Goal: Task Accomplishment & Management: Manage account settings

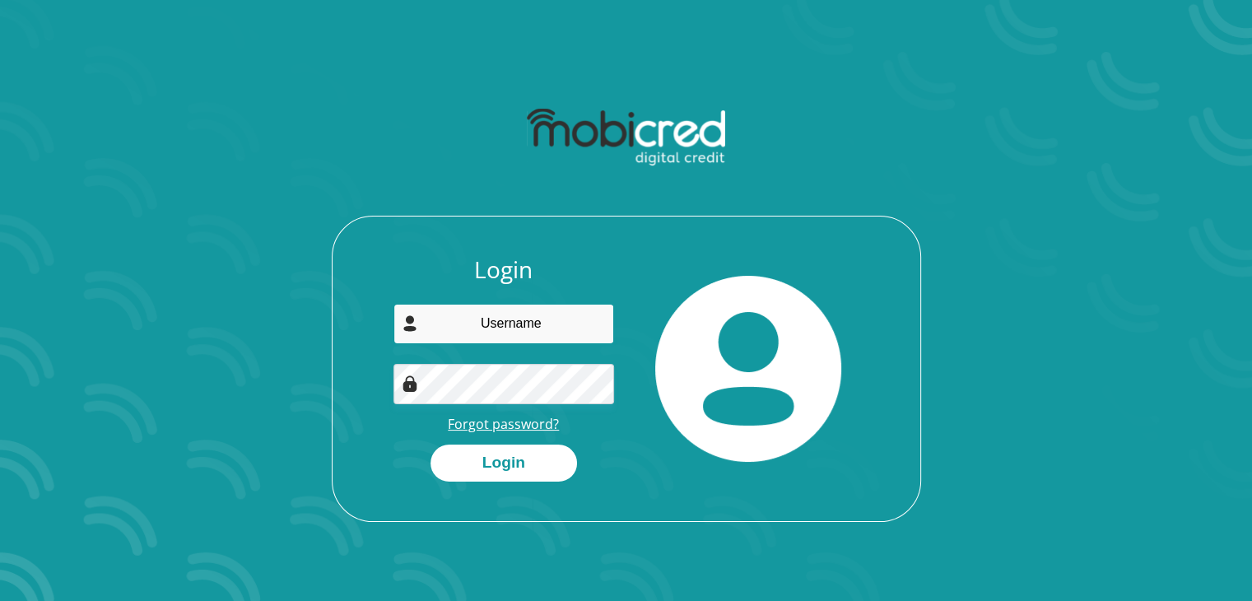
type input "[EMAIL_ADDRESS][PERSON_NAME][PERSON_NAME][DOMAIN_NAME]"
click at [532, 424] on link "Forgot password?" at bounding box center [503, 424] width 111 height 18
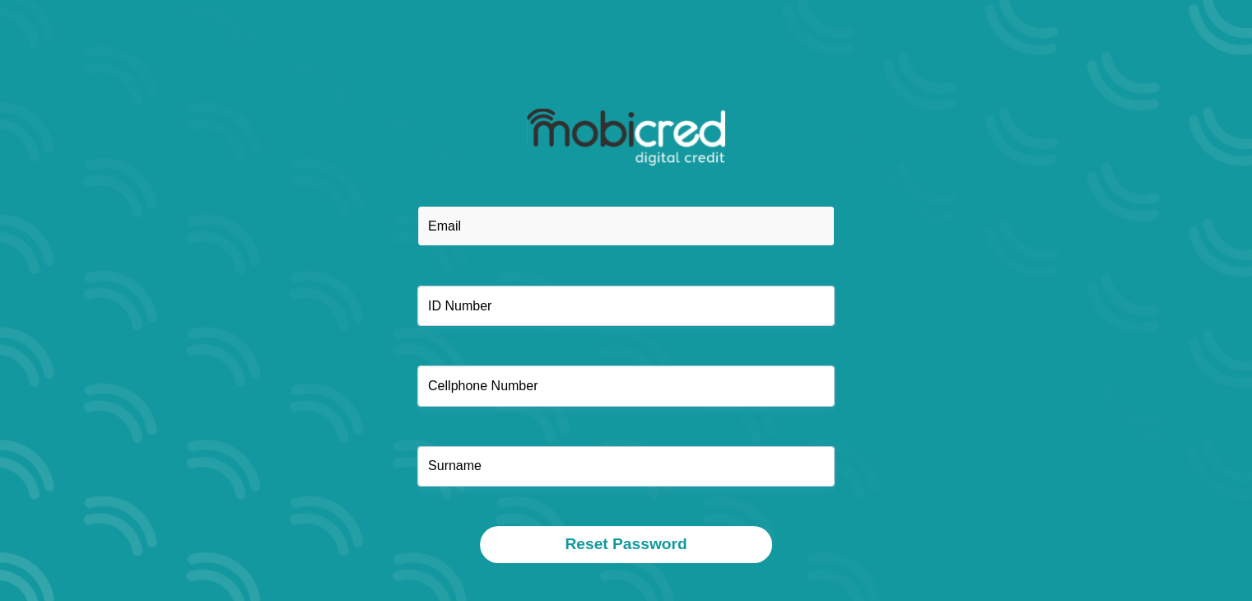
click at [457, 230] on input "email" at bounding box center [625, 226] width 417 height 40
type input "[EMAIL_ADDRESS][PERSON_NAME][PERSON_NAME][DOMAIN_NAME]"
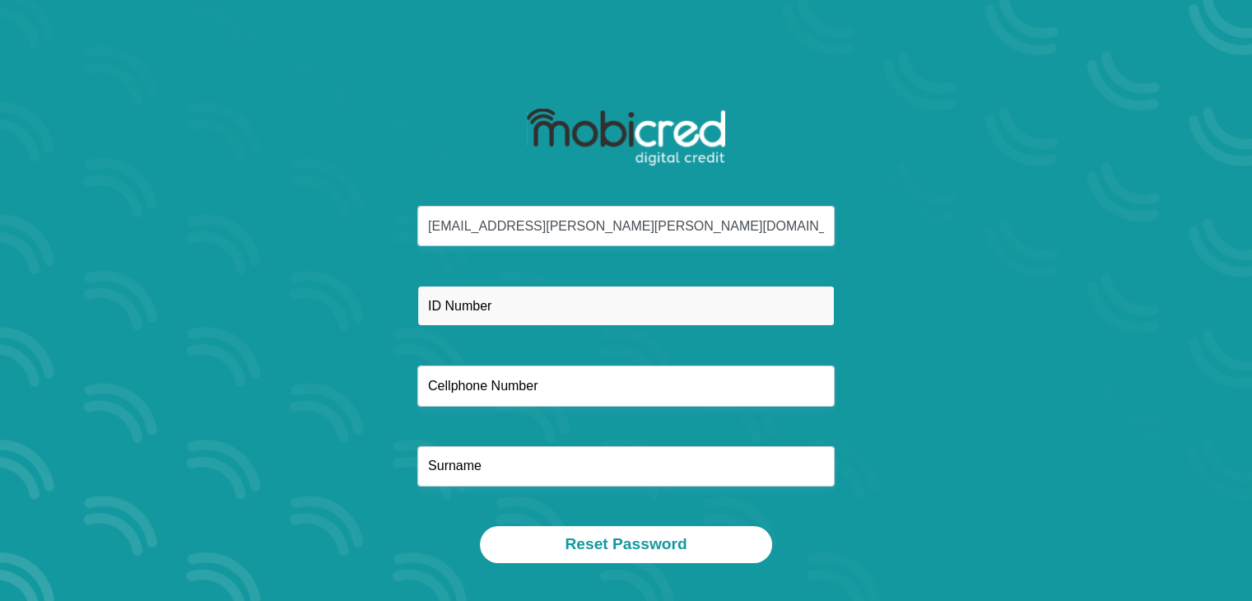
click at [506, 314] on input "text" at bounding box center [625, 306] width 417 height 40
type input "7807060028082"
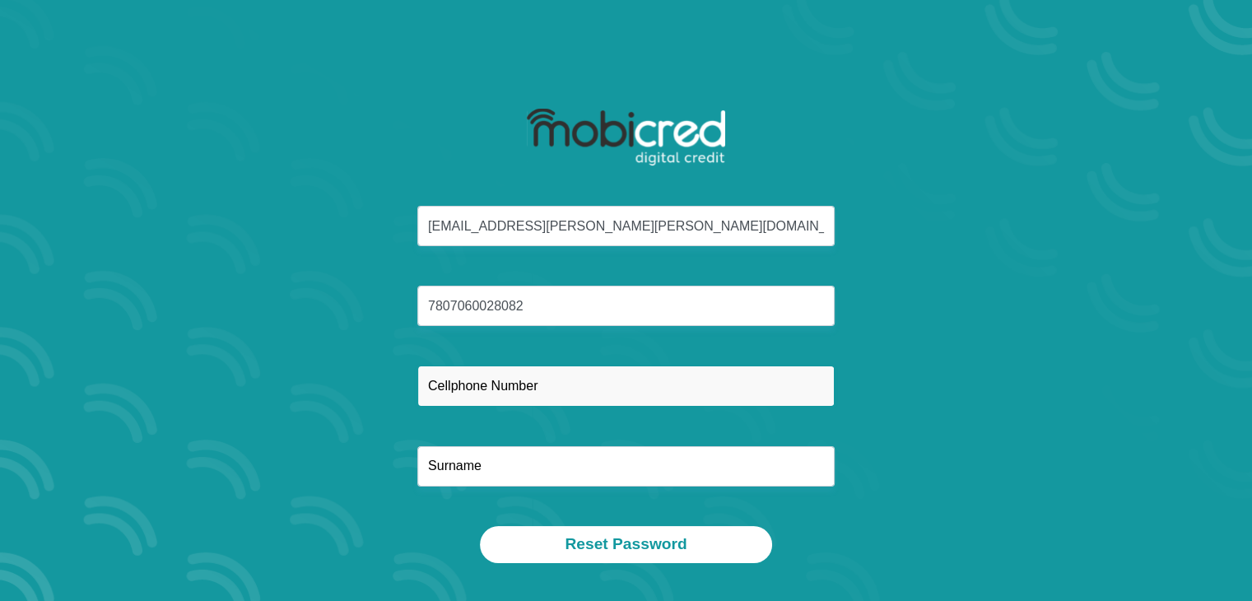
click at [505, 389] on input "text" at bounding box center [625, 385] width 417 height 40
type input "0833514972"
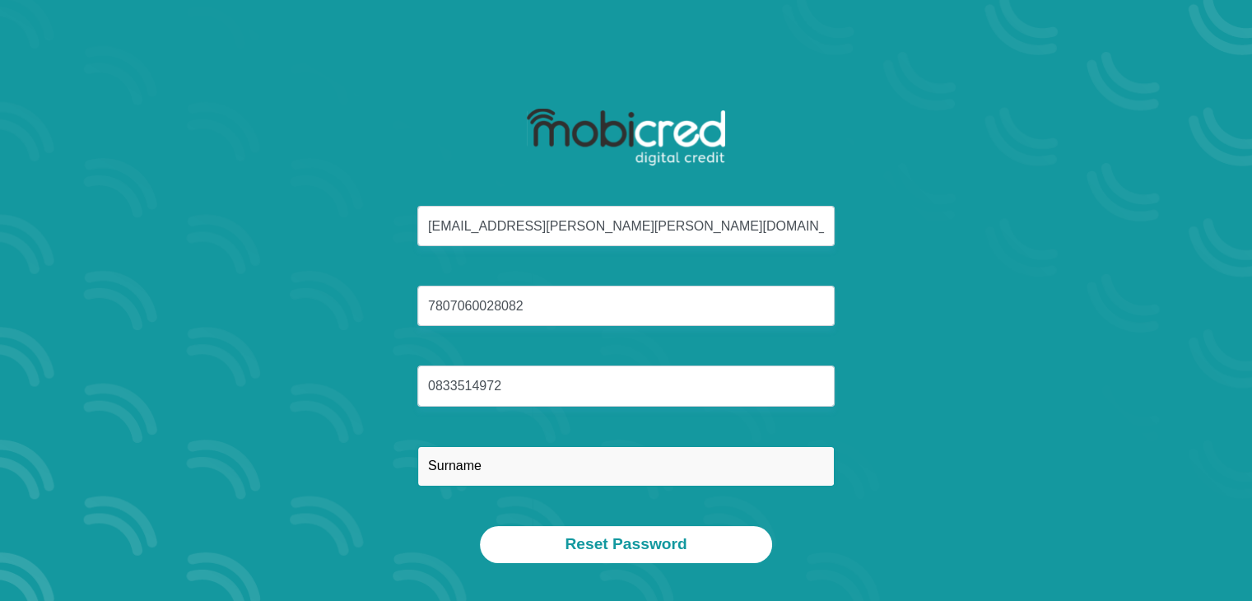
click at [472, 458] on input "text" at bounding box center [625, 466] width 417 height 40
type input "Schreiber"
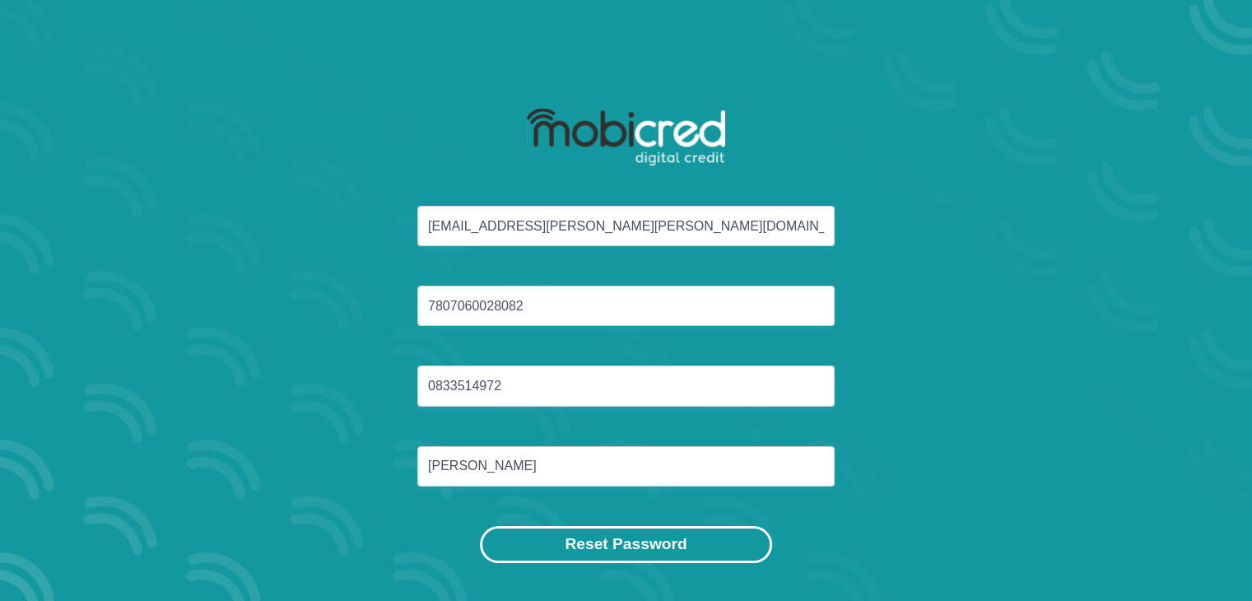
click at [607, 542] on button "Reset Password" at bounding box center [625, 544] width 291 height 37
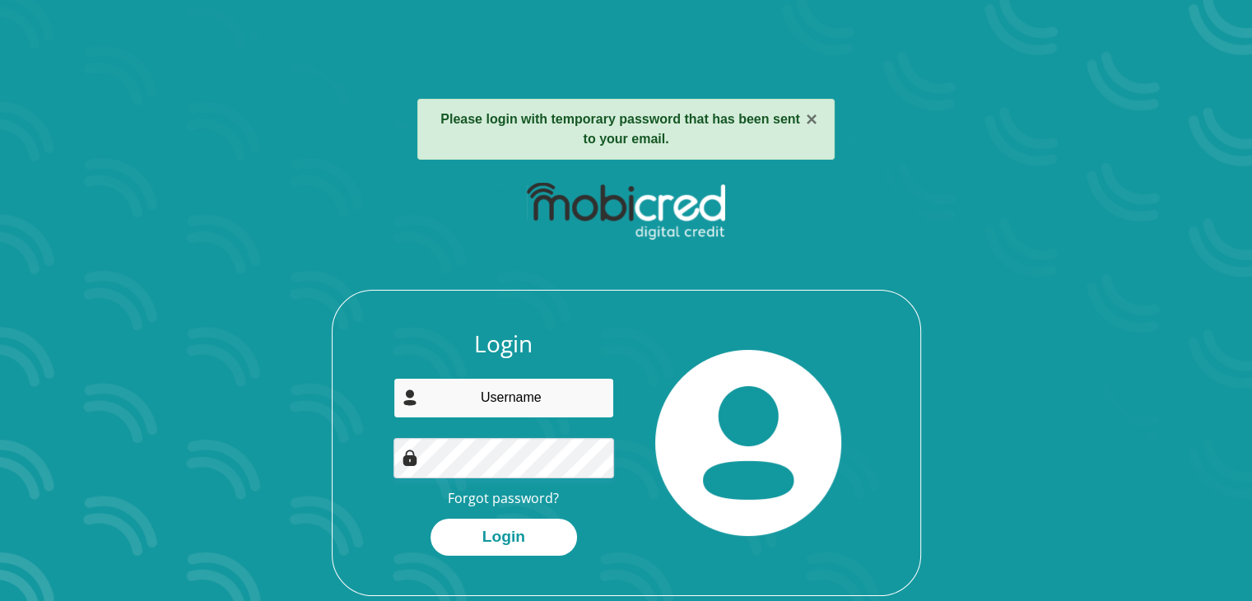
type input "[EMAIL_ADDRESS][PERSON_NAME][PERSON_NAME][DOMAIN_NAME]"
click at [663, 365] on img at bounding box center [748, 443] width 186 height 186
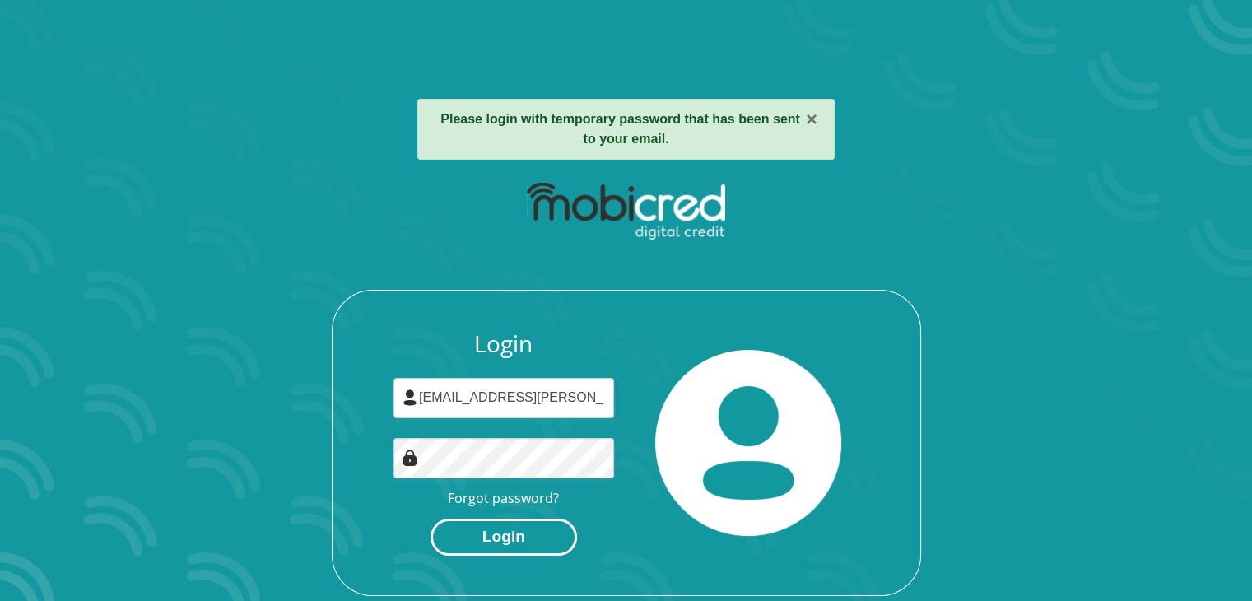
click at [497, 537] on button "Login" at bounding box center [503, 537] width 147 height 37
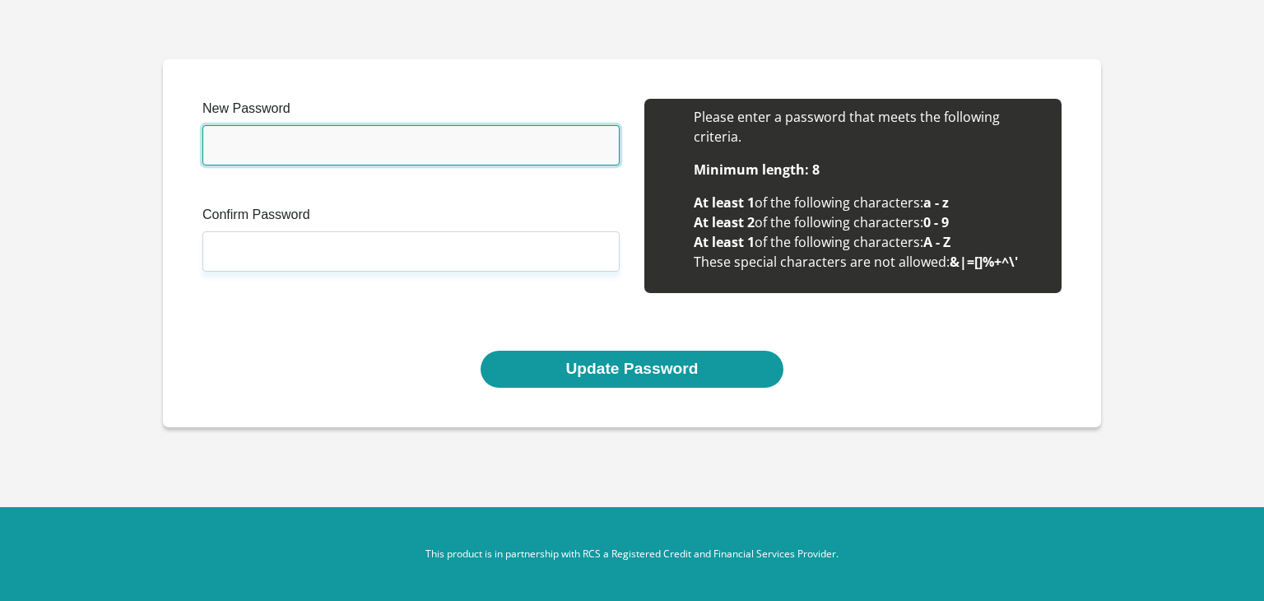
click at [279, 142] on input "New Password" at bounding box center [410, 145] width 417 height 40
type input "Lallie1234!"
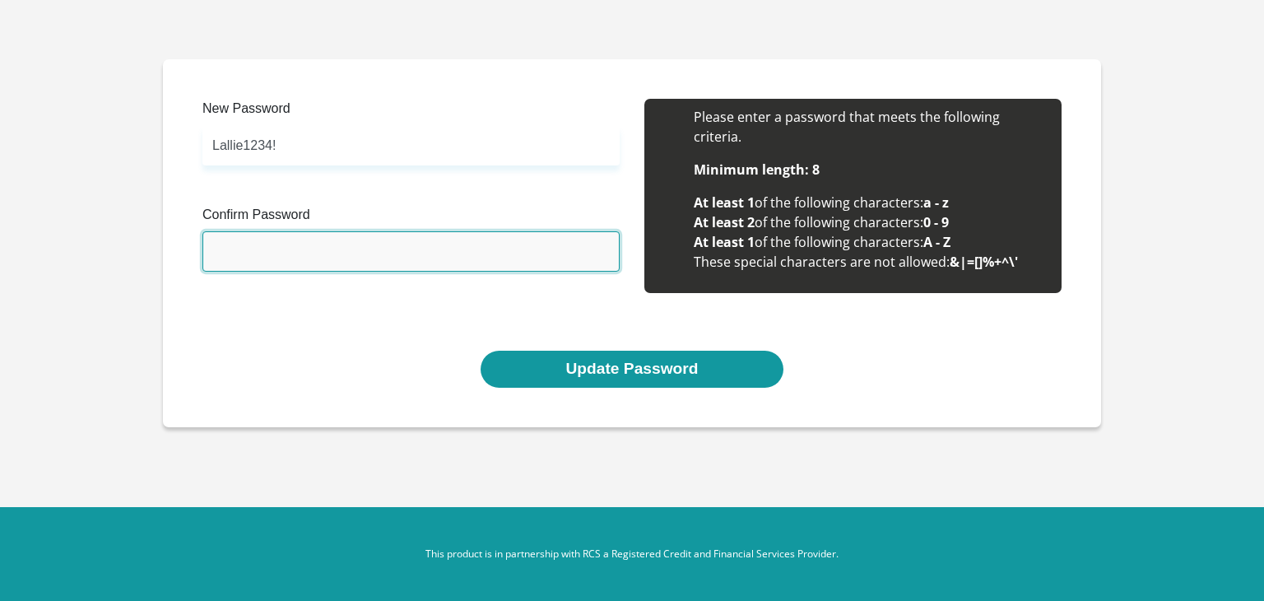
click at [282, 245] on input "Confirm Password" at bounding box center [410, 251] width 417 height 40
type input "Lallie1234!"
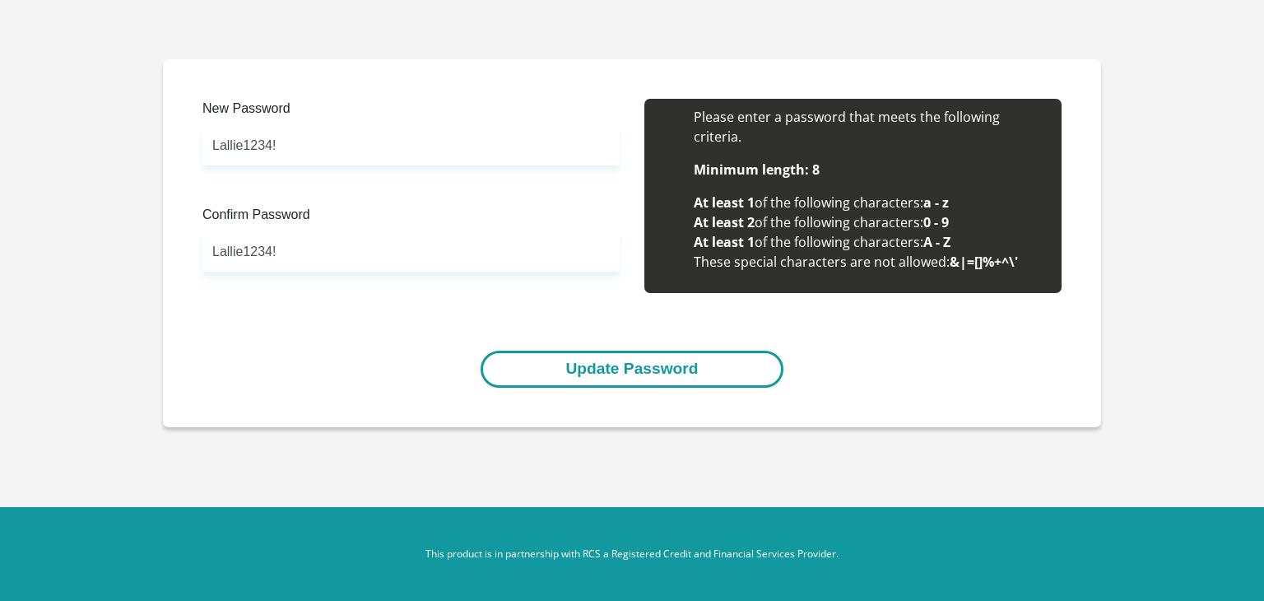
click at [638, 376] on button "Update Password" at bounding box center [632, 369] width 302 height 37
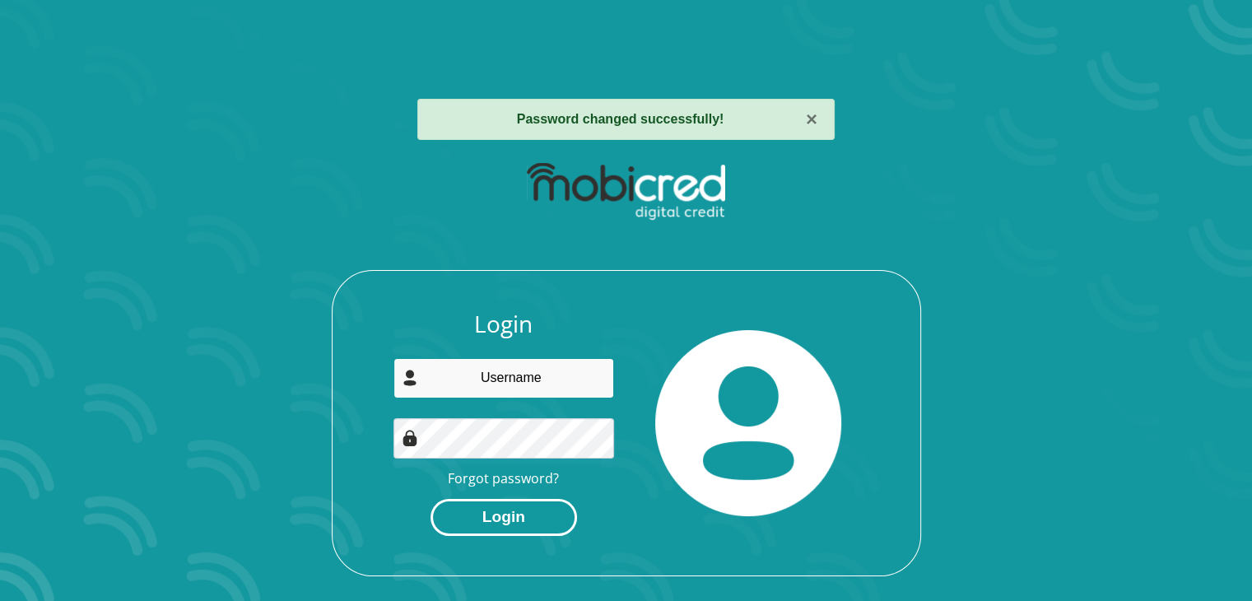
type input "[EMAIL_ADDRESS][PERSON_NAME][PERSON_NAME][DOMAIN_NAME]"
click at [505, 521] on button "Login" at bounding box center [503, 517] width 147 height 37
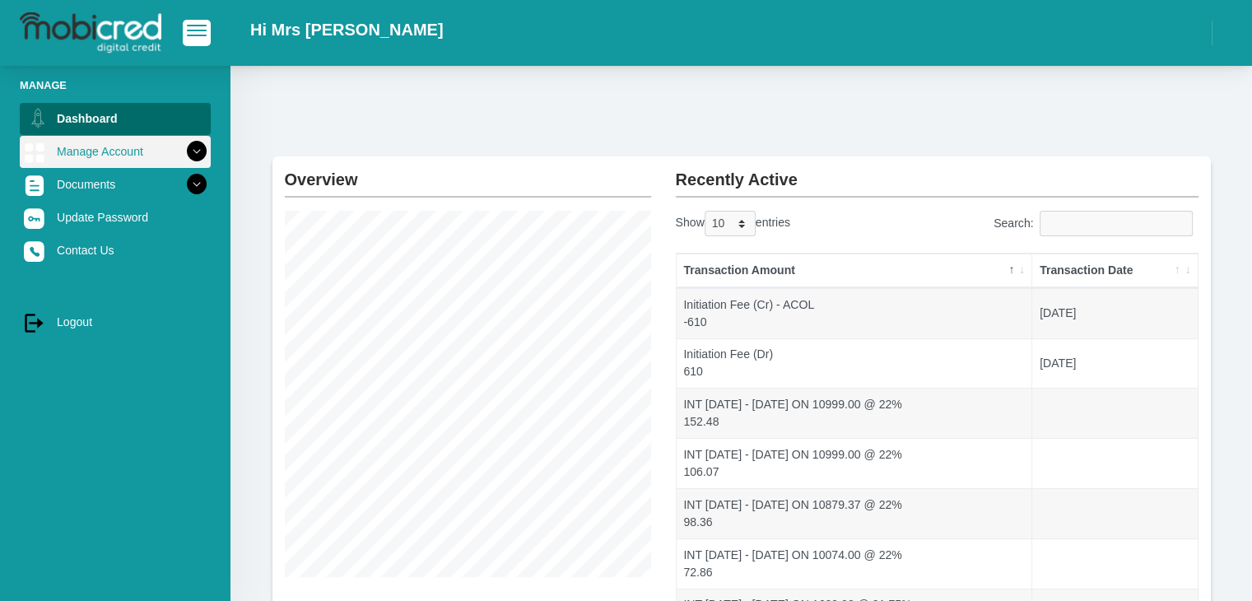
click at [86, 152] on link "Manage Account" at bounding box center [115, 151] width 191 height 31
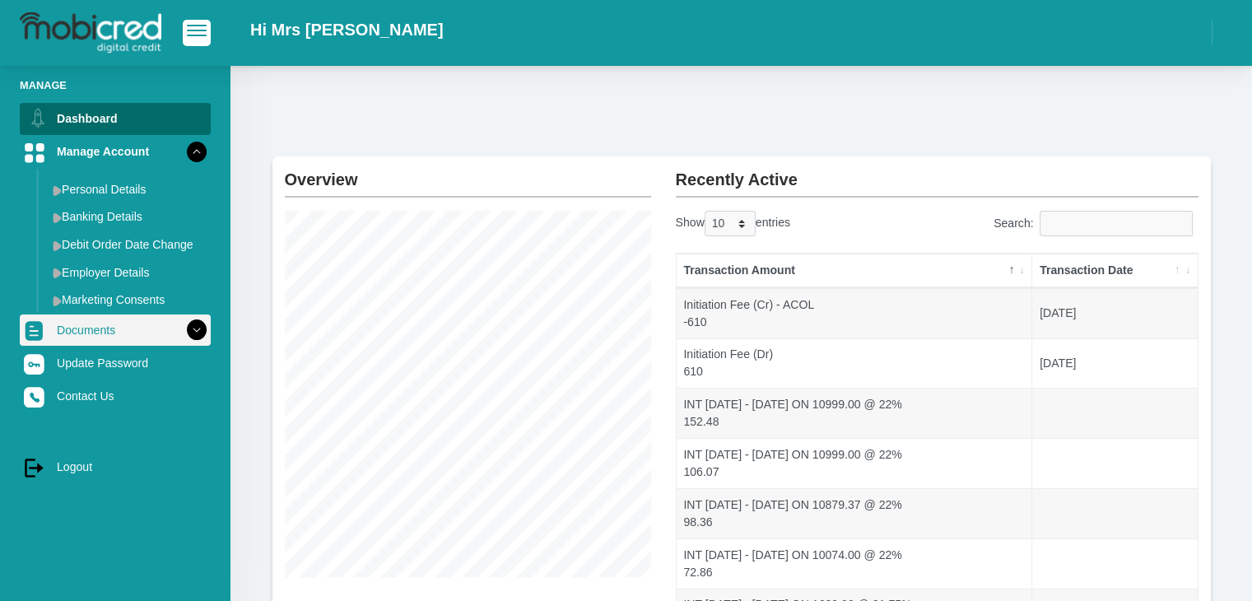
click at [86, 329] on link "Documents" at bounding box center [115, 329] width 191 height 31
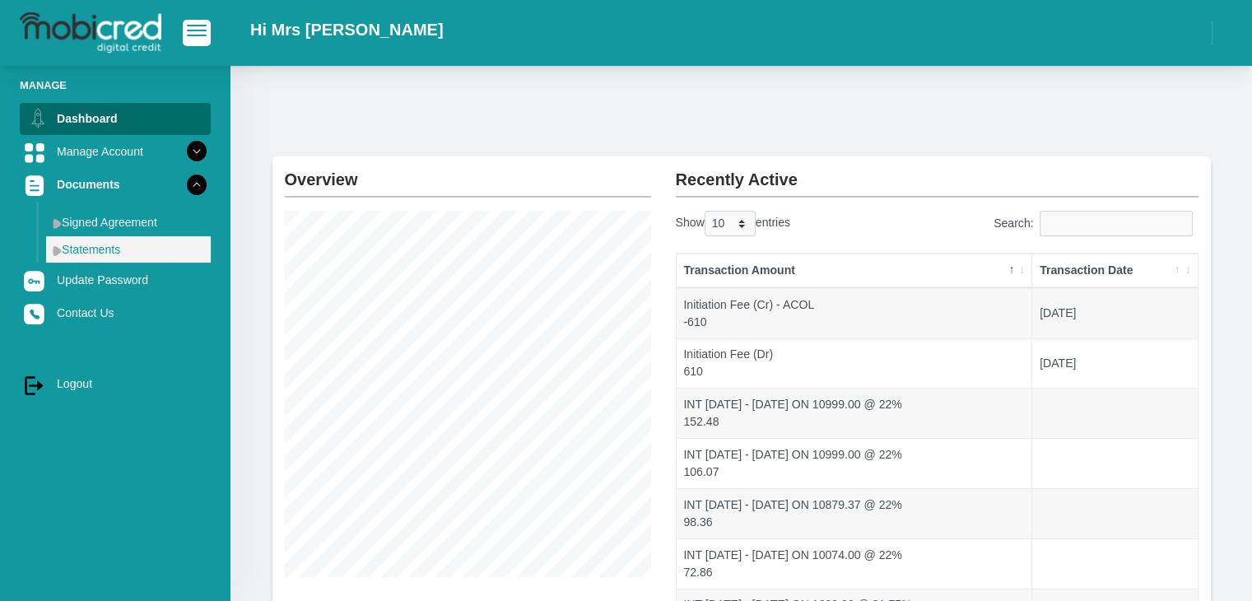
click at [114, 245] on link "Statements" at bounding box center [128, 249] width 165 height 26
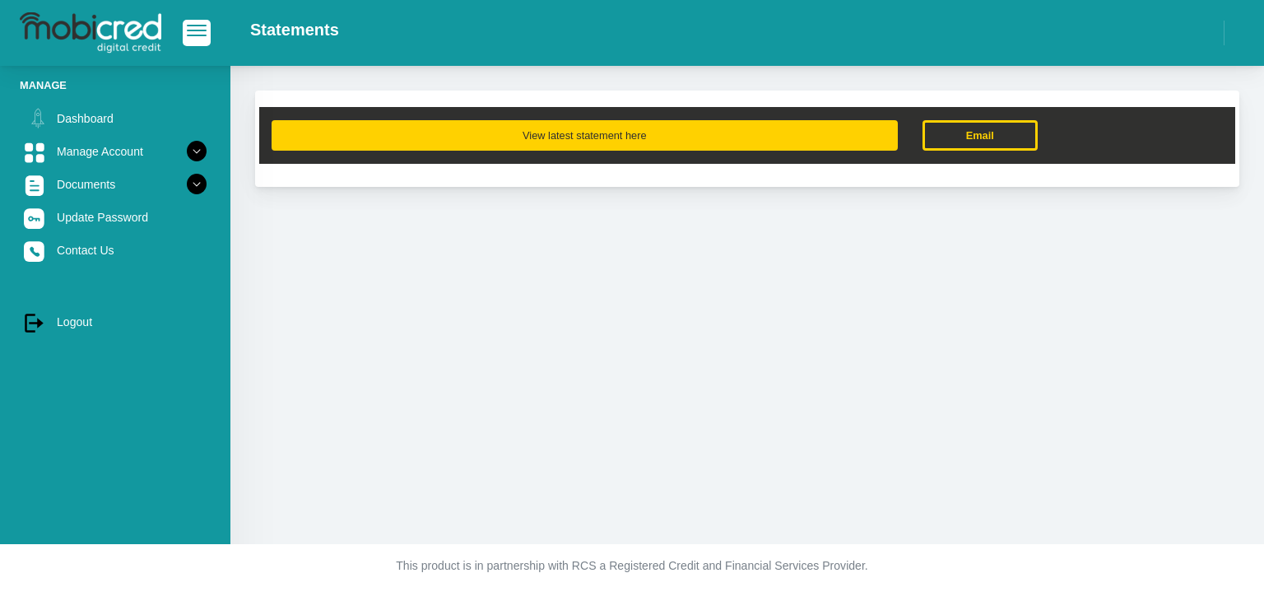
click at [629, 137] on button "View latest statement here" at bounding box center [585, 135] width 626 height 30
